Goal: Information Seeking & Learning: Check status

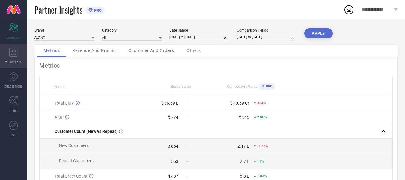
click at [8, 55] on div "WORKSPACE" at bounding box center [13, 56] width 27 height 24
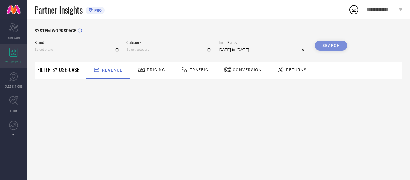
type input "AVANT"
type input "All"
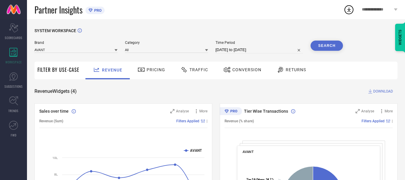
click at [198, 72] on span "Traffic" at bounding box center [198, 69] width 19 height 5
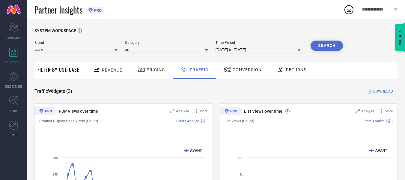
click at [242, 49] on input "[DATE] to [DATE]" at bounding box center [260, 49] width 88 height 7
select select "6"
select select "2025"
select select "7"
select select "2025"
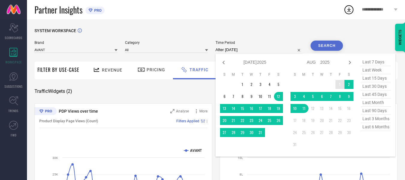
click at [340, 83] on td "1" at bounding box center [339, 84] width 9 height 9
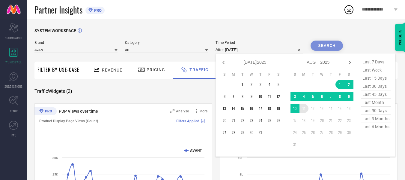
type input "[DATE] to [DATE]"
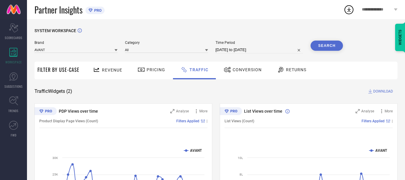
click at [328, 45] on button "Search" at bounding box center [327, 45] width 32 height 10
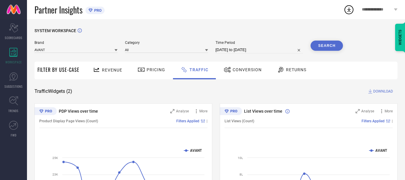
click at [329, 68] on div "Revenue Pricing Traffic Conversion Returns" at bounding box center [239, 70] width 315 height 18
click at [293, 18] on div "Partner Insights PRO" at bounding box center [188, 9] width 309 height 19
click at [320, 47] on button "Search" at bounding box center [327, 45] width 32 height 10
click at [88, 51] on input at bounding box center [75, 49] width 83 height 6
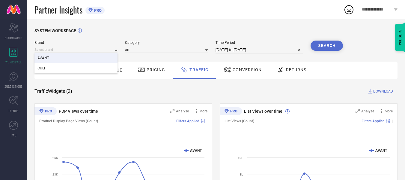
click at [78, 61] on div "AVANT" at bounding box center [75, 58] width 83 height 10
click at [74, 51] on input at bounding box center [75, 49] width 83 height 6
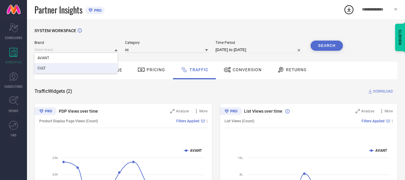
click at [73, 64] on div "CULT" at bounding box center [75, 68] width 83 height 10
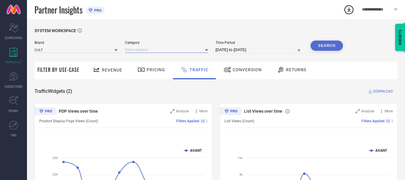
click at [170, 47] on input at bounding box center [166, 49] width 83 height 6
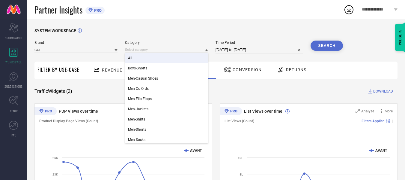
click at [162, 57] on div "All" at bounding box center [166, 58] width 83 height 10
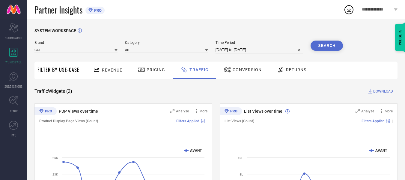
click at [324, 46] on button "Search" at bounding box center [327, 45] width 32 height 10
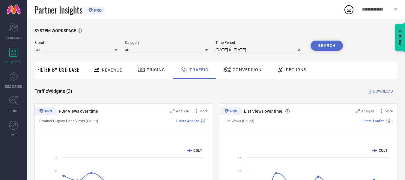
click at [382, 93] on span "DOWNLOAD" at bounding box center [383, 91] width 20 height 6
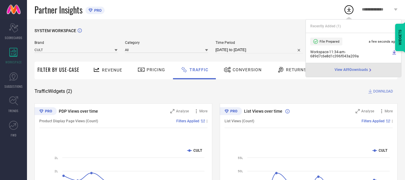
click at [191, 5] on div "Partner Insights PRO" at bounding box center [188, 9] width 309 height 19
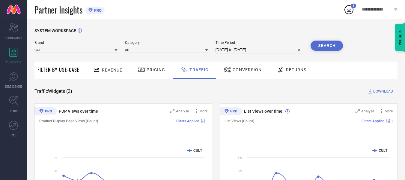
click at [330, 43] on button "Search" at bounding box center [327, 45] width 32 height 10
click at [381, 93] on span "DOWNLOAD" at bounding box center [383, 91] width 20 height 6
